Goal: Task Accomplishment & Management: Use online tool/utility

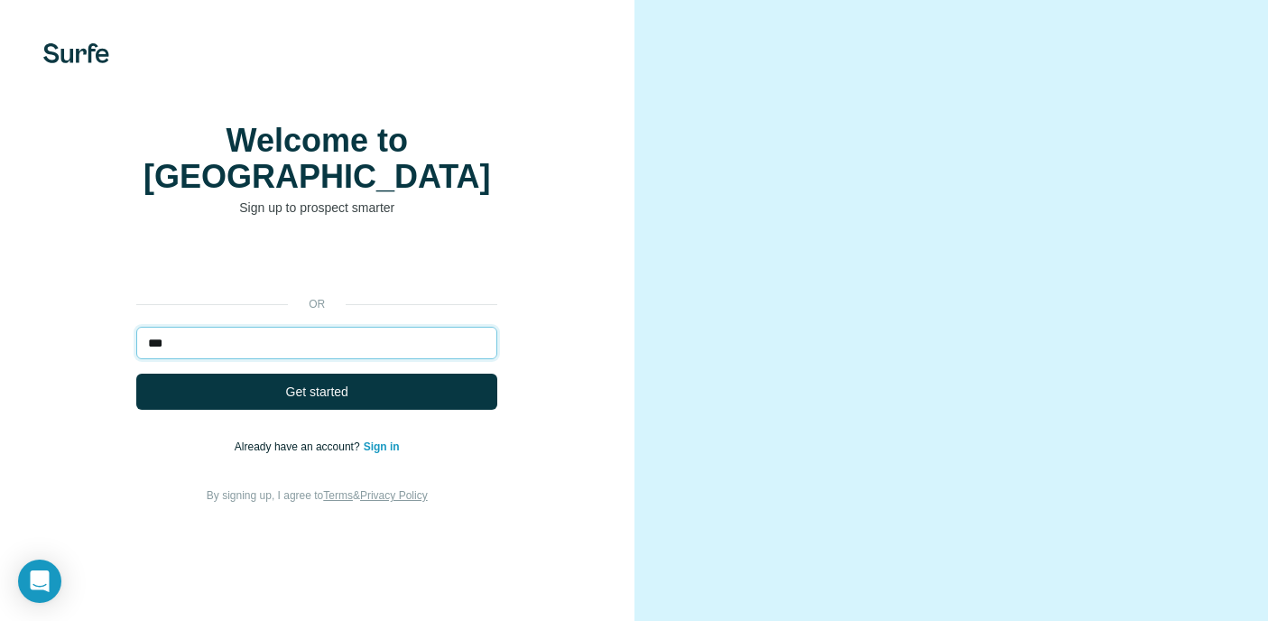
click at [312, 348] on input "***" at bounding box center [316, 343] width 361 height 33
type input "**********"
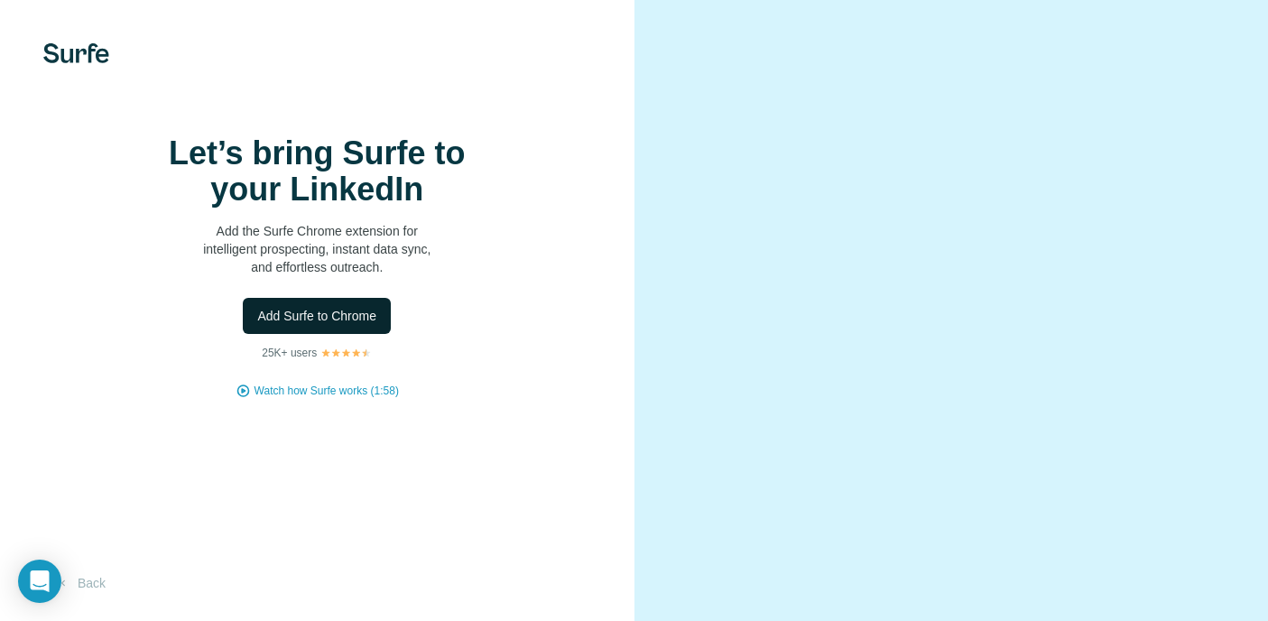
click at [371, 325] on span "Add Surfe to Chrome" at bounding box center [316, 316] width 119 height 18
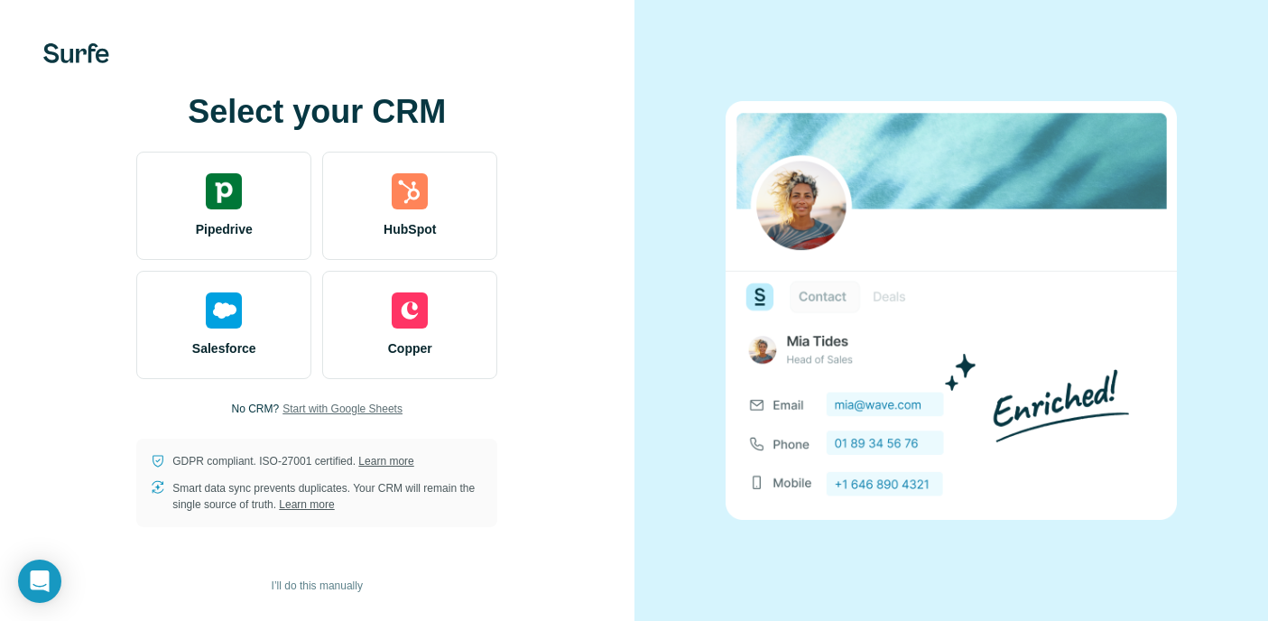
click at [332, 411] on span "Start with Google Sheets" at bounding box center [343, 409] width 120 height 16
